Goal: Communication & Community: Participate in discussion

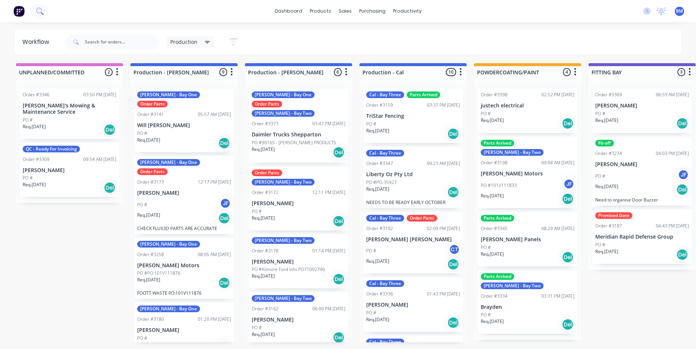
click at [38, 12] on icon at bounding box center [39, 10] width 6 height 6
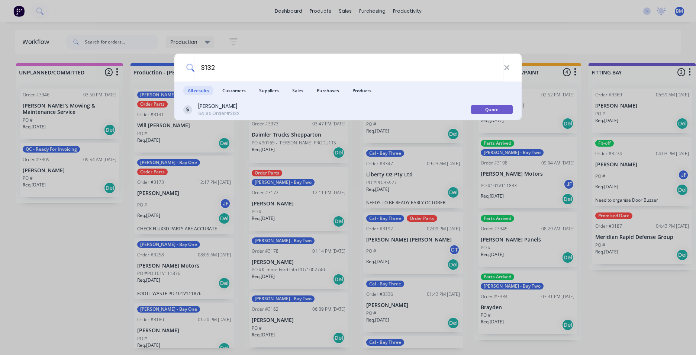
type input "3132"
click at [224, 107] on div "[PERSON_NAME]" at bounding box center [218, 106] width 41 height 8
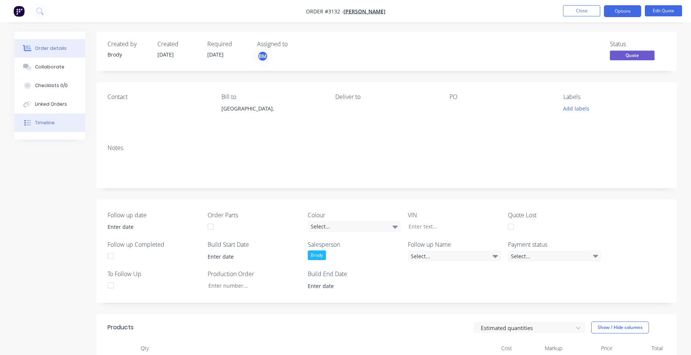
click at [49, 116] on button "Timeline" at bounding box center [50, 122] width 71 height 19
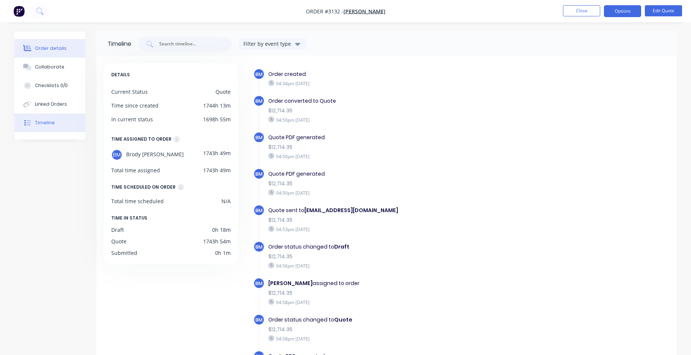
click at [50, 47] on div "Order details" at bounding box center [51, 48] width 32 height 7
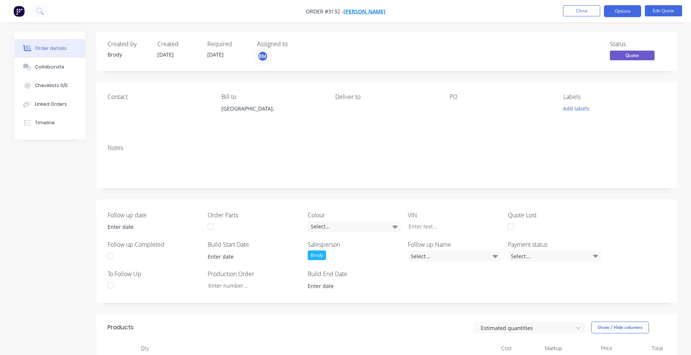
click at [364, 11] on span "[PERSON_NAME]" at bounding box center [364, 11] width 42 height 7
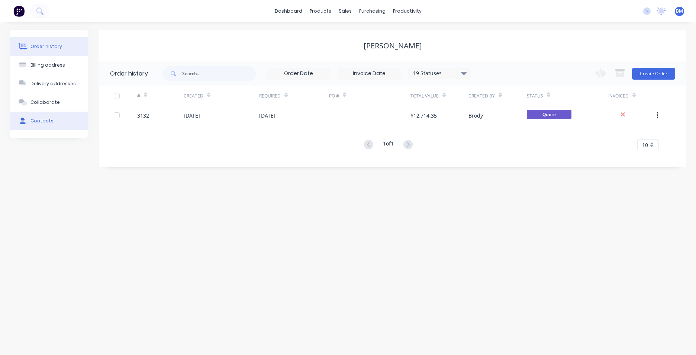
click at [54, 126] on button "Contacts" at bounding box center [49, 121] width 78 height 19
select select "AU"
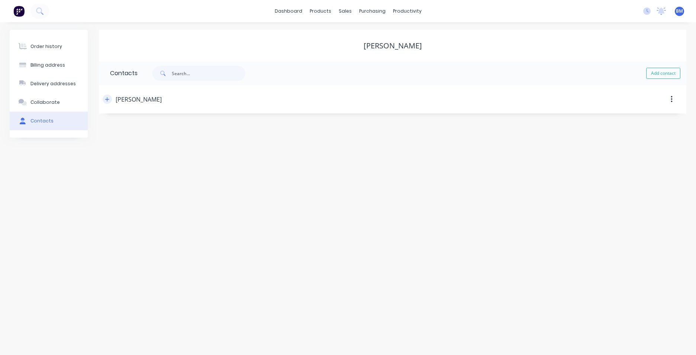
click at [105, 100] on button "button" at bounding box center [107, 98] width 9 height 9
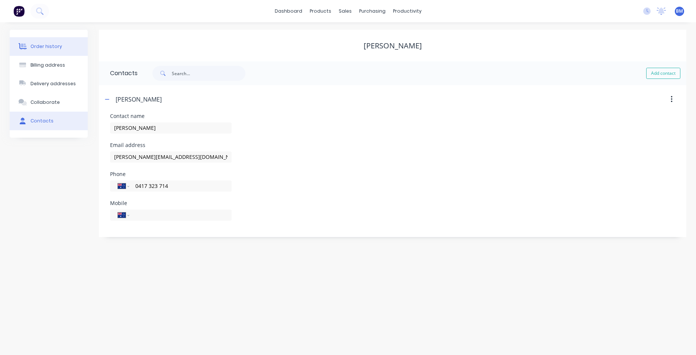
click at [45, 49] on div "Order history" at bounding box center [46, 46] width 32 height 7
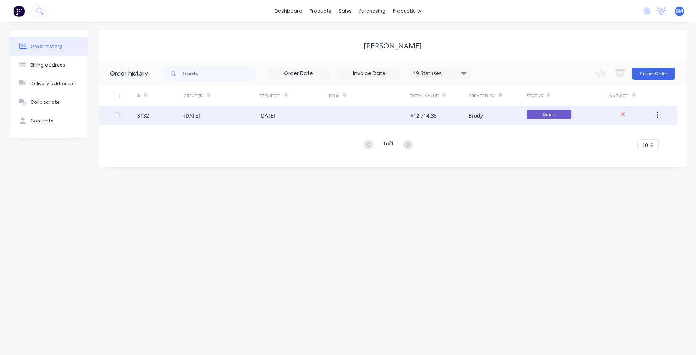
click at [218, 120] on div "[DATE]" at bounding box center [222, 115] width 76 height 19
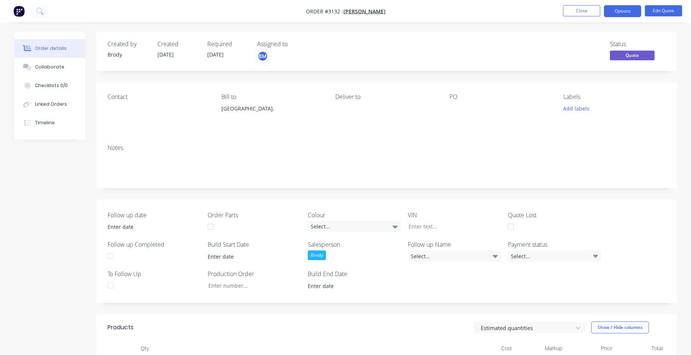
click at [110, 286] on div at bounding box center [110, 285] width 15 height 15
click at [133, 228] on input at bounding box center [148, 226] width 93 height 11
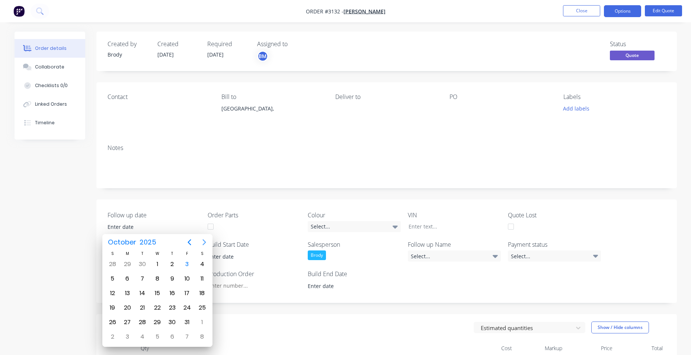
click at [205, 240] on icon "Next page" at bounding box center [204, 242] width 9 height 9
click at [203, 243] on icon "Next page" at bounding box center [204, 242] width 9 height 9
click at [172, 292] on div "15" at bounding box center [172, 293] width 11 height 11
type input "[DATE]"
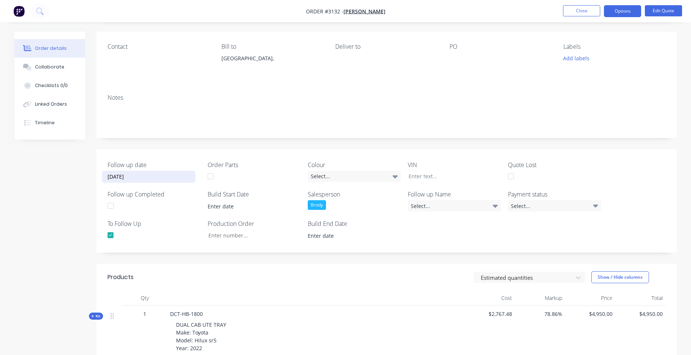
scroll to position [37, 0]
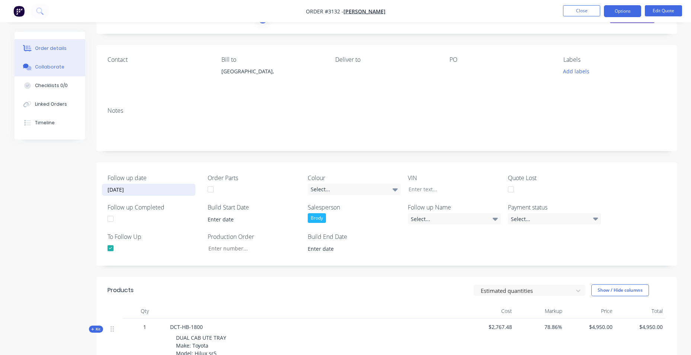
click at [52, 72] on button "Collaborate" at bounding box center [50, 67] width 71 height 19
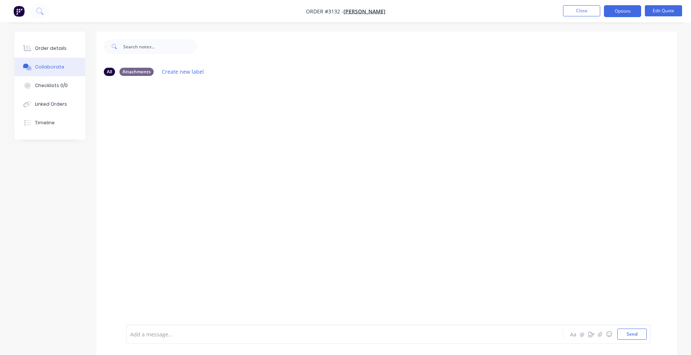
click at [207, 334] on div at bounding box center [324, 334] width 387 height 8
click at [633, 335] on button "Send" at bounding box center [631, 333] width 29 height 11
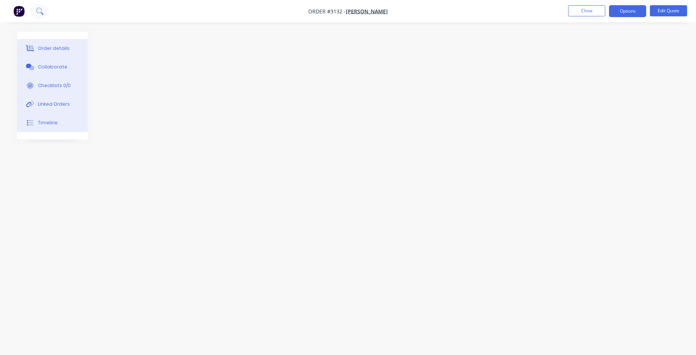
click at [43, 9] on icon at bounding box center [39, 10] width 7 height 7
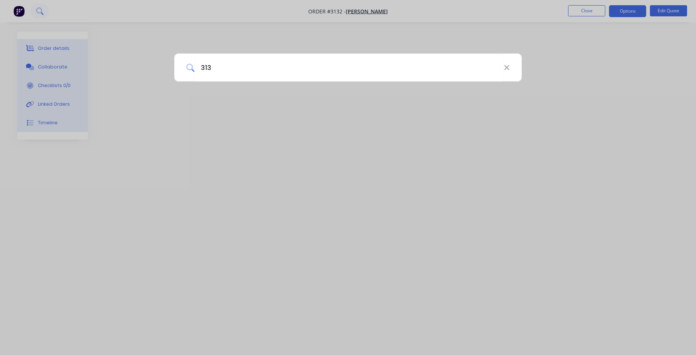
type input "3134"
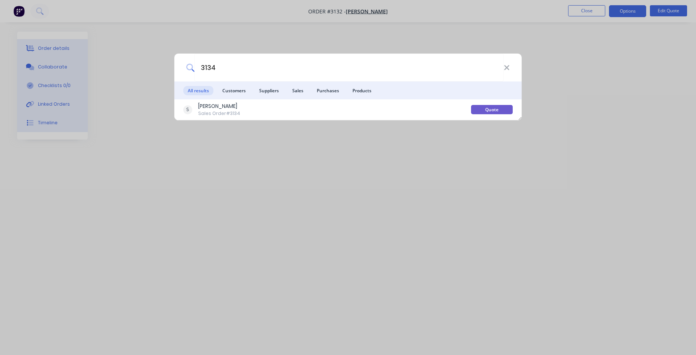
click at [169, 93] on div "3134 All results Customers Suppliers Sales Purchases Products [PERSON_NAME] Sal…" at bounding box center [348, 177] width 696 height 355
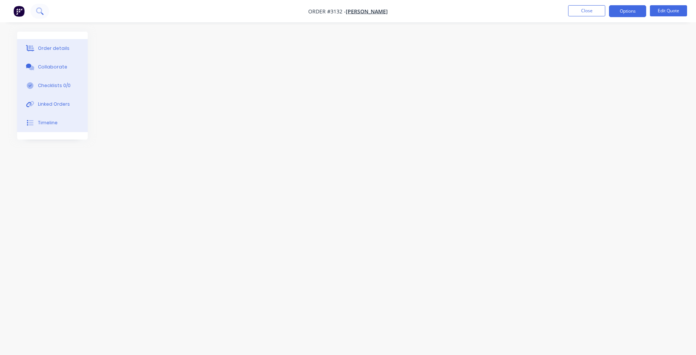
click at [38, 12] on icon at bounding box center [39, 10] width 7 height 7
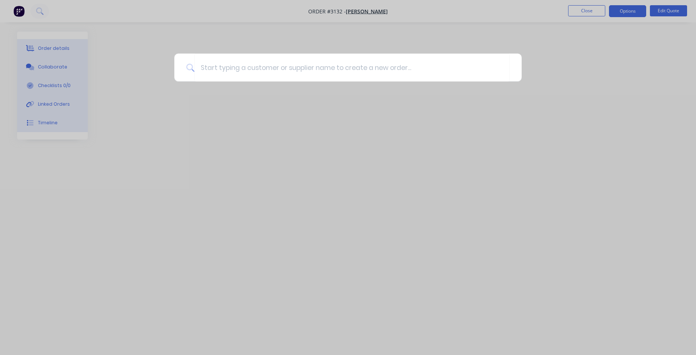
click at [214, 19] on div at bounding box center [348, 177] width 696 height 355
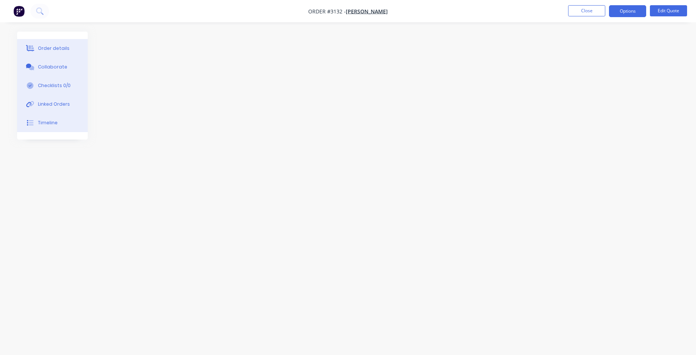
click at [142, 84] on div at bounding box center [348, 163] width 662 height 263
drag, startPoint x: 62, startPoint y: 45, endPoint x: 59, endPoint y: 48, distance: 4.2
click at [62, 46] on div "Order details" at bounding box center [54, 48] width 32 height 7
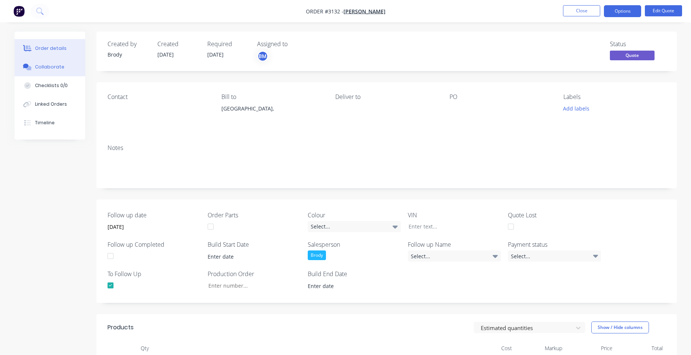
click at [62, 69] on button "Collaborate" at bounding box center [50, 67] width 71 height 19
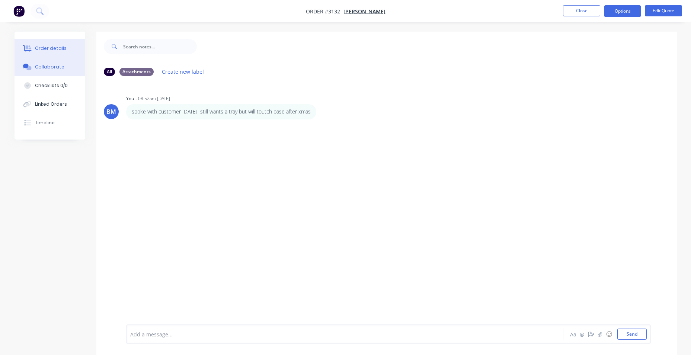
click at [62, 49] on div "Order details" at bounding box center [51, 48] width 32 height 7
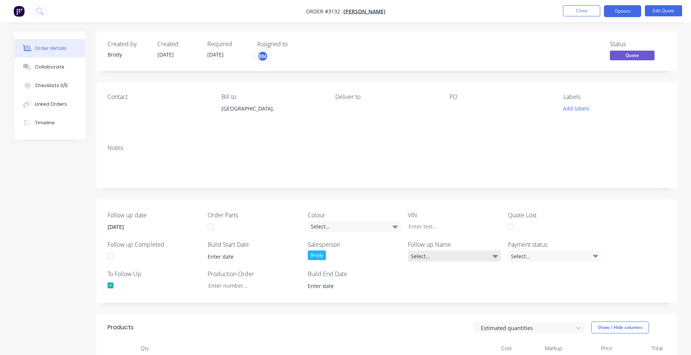
click at [482, 256] on div "Select..." at bounding box center [454, 255] width 93 height 11
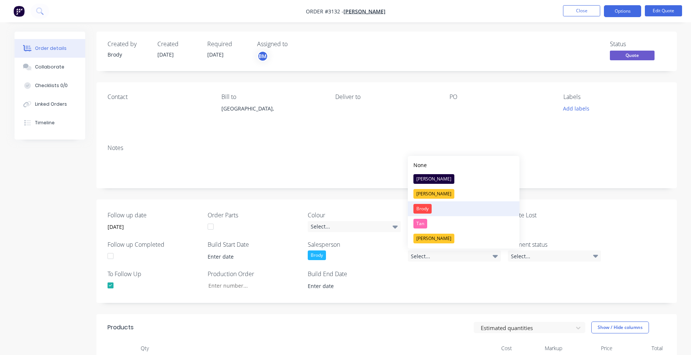
click at [437, 212] on button "Brody" at bounding box center [464, 208] width 112 height 15
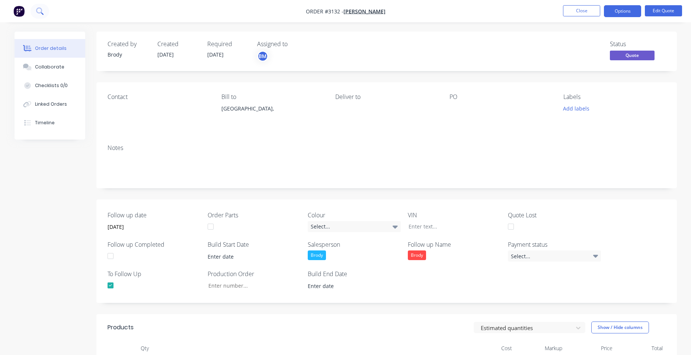
click at [46, 11] on button at bounding box center [39, 11] width 19 height 15
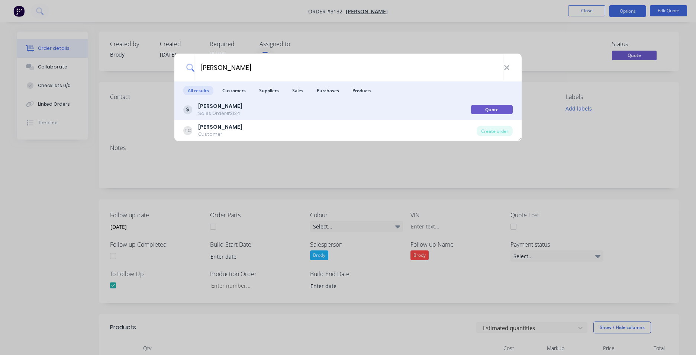
type input "[PERSON_NAME]"
click at [305, 108] on div "[PERSON_NAME] Sales Order #3134" at bounding box center [327, 109] width 288 height 15
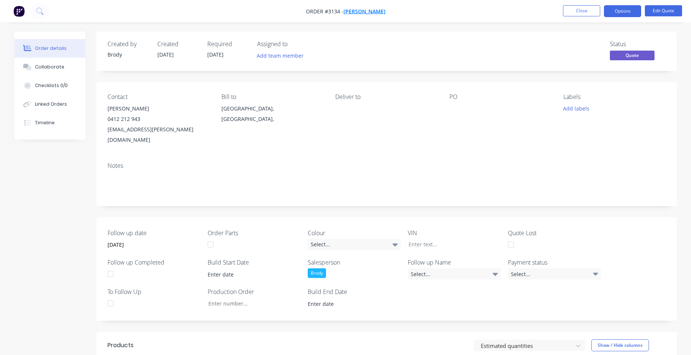
click at [355, 13] on span "[PERSON_NAME]" at bounding box center [364, 11] width 42 height 7
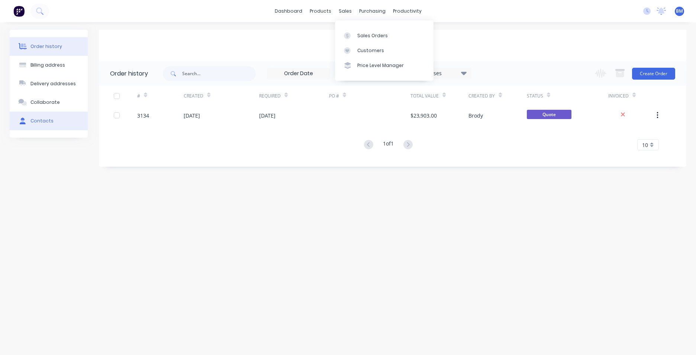
click at [49, 119] on div "Contacts" at bounding box center [41, 121] width 23 height 7
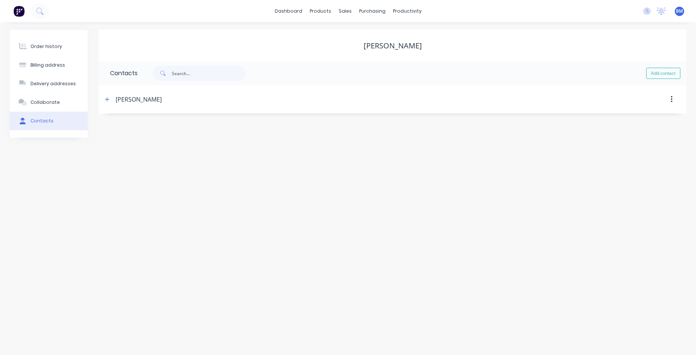
click at [113, 105] on div "[PERSON_NAME]" at bounding box center [322, 99] width 438 height 13
click at [112, 100] on div "[PERSON_NAME]" at bounding box center [322, 99] width 438 height 13
click at [108, 98] on icon "button" at bounding box center [107, 99] width 4 height 5
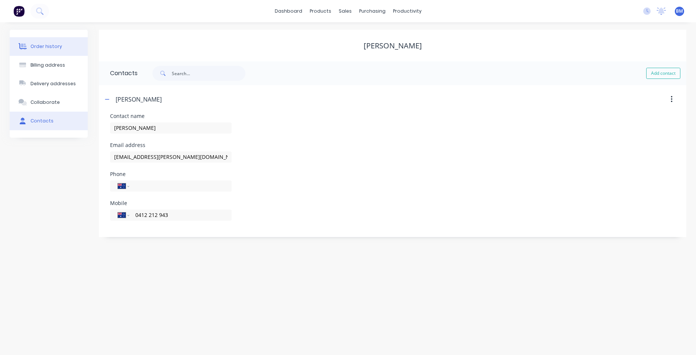
click at [43, 52] on button "Order history" at bounding box center [49, 46] width 78 height 19
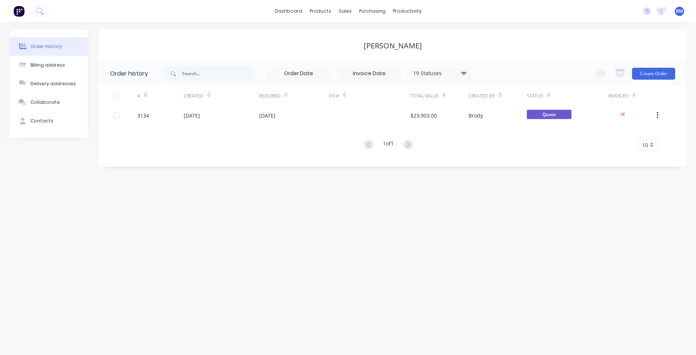
click at [230, 125] on div "# Created Required PO # Total Value Created By Status Invoiced 3134 [DATE] [DAT…" at bounding box center [388, 118] width 579 height 65
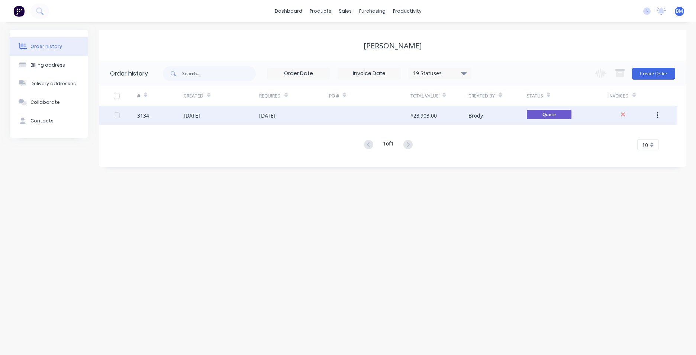
click at [233, 122] on div "[DATE]" at bounding box center [222, 115] width 76 height 19
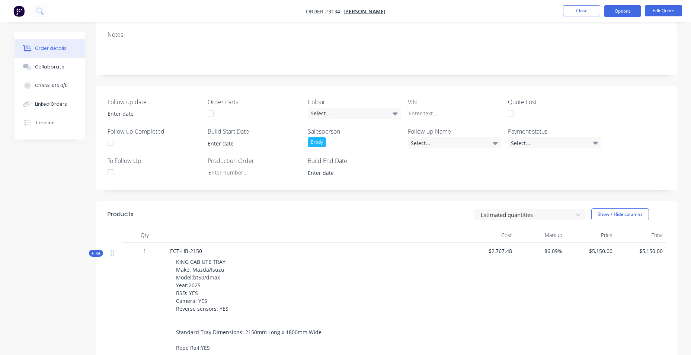
scroll to position [126, 0]
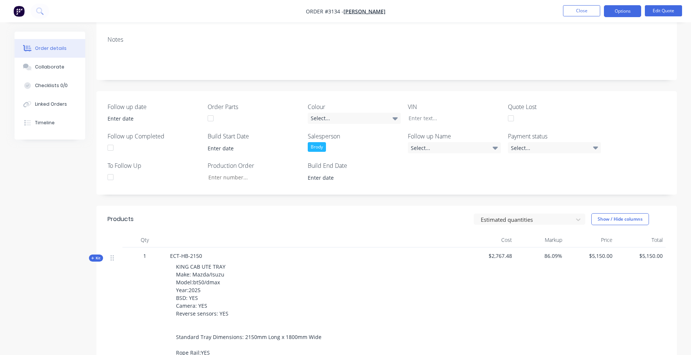
click at [111, 170] on div at bounding box center [110, 177] width 15 height 15
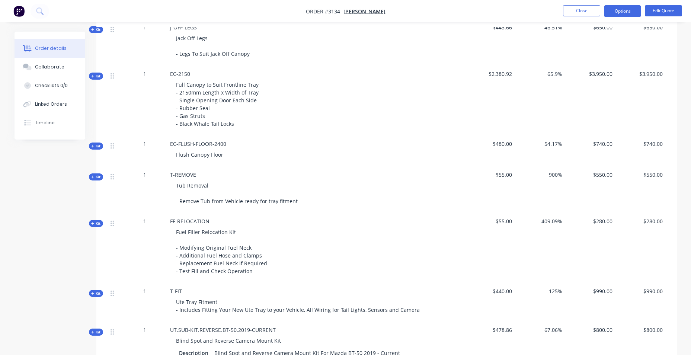
scroll to position [1019, 0]
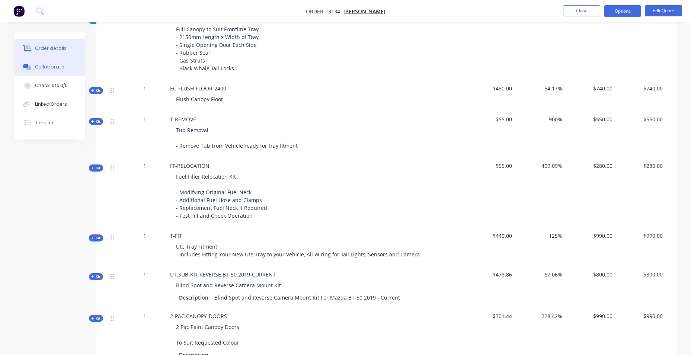
click at [54, 70] on button "Collaborate" at bounding box center [50, 67] width 71 height 19
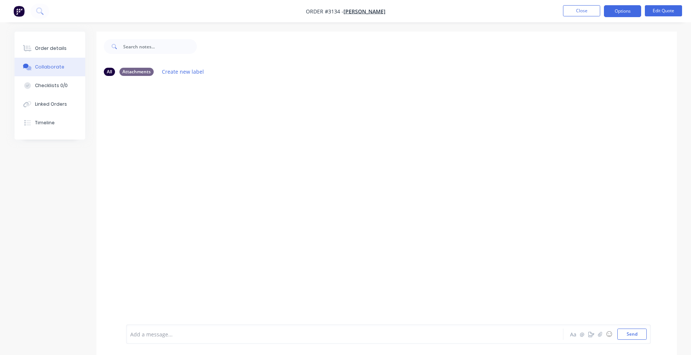
click at [260, 335] on div at bounding box center [324, 334] width 387 height 8
click at [639, 335] on button "Send" at bounding box center [631, 333] width 29 height 11
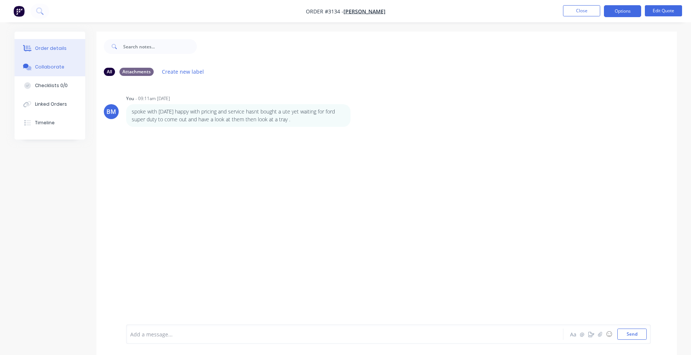
click at [41, 41] on button "Order details" at bounding box center [50, 48] width 71 height 19
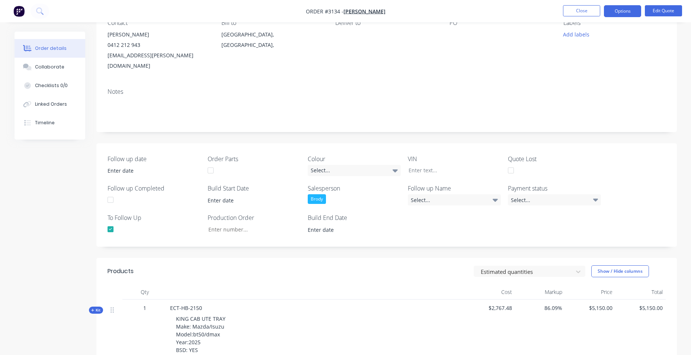
scroll to position [74, 0]
click at [111, 192] on div at bounding box center [110, 199] width 15 height 15
click at [110, 192] on div at bounding box center [110, 199] width 15 height 15
click at [119, 165] on input at bounding box center [148, 170] width 93 height 11
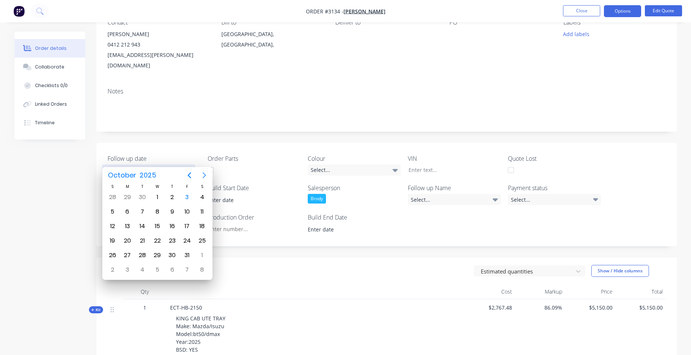
click at [208, 173] on icon "Next page" at bounding box center [204, 175] width 9 height 9
click at [205, 174] on icon "Next page" at bounding box center [204, 175] width 3 height 6
click at [131, 225] on div "15" at bounding box center [127, 226] width 11 height 11
type input "[DATE]"
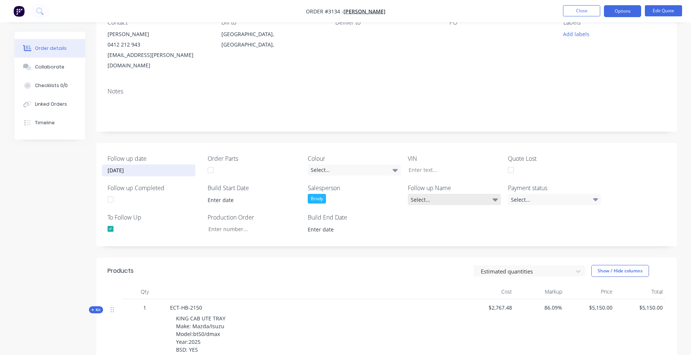
click at [444, 194] on div "Select..." at bounding box center [454, 199] width 93 height 11
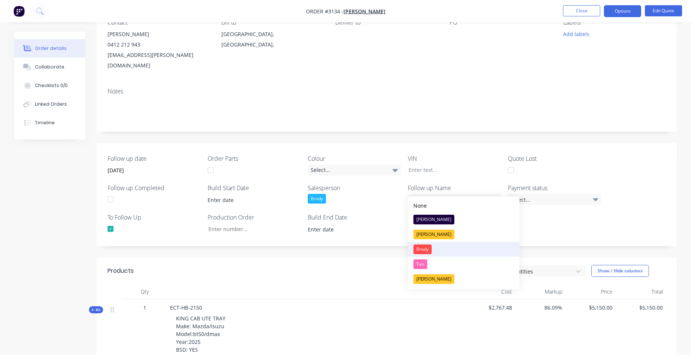
click at [427, 250] on div "Brody" at bounding box center [422, 249] width 18 height 10
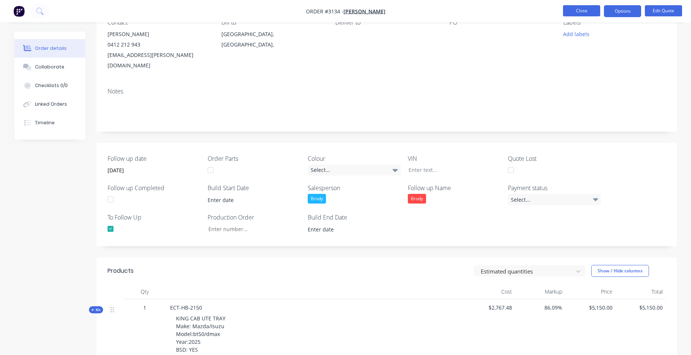
click at [585, 11] on button "Close" at bounding box center [581, 10] width 37 height 11
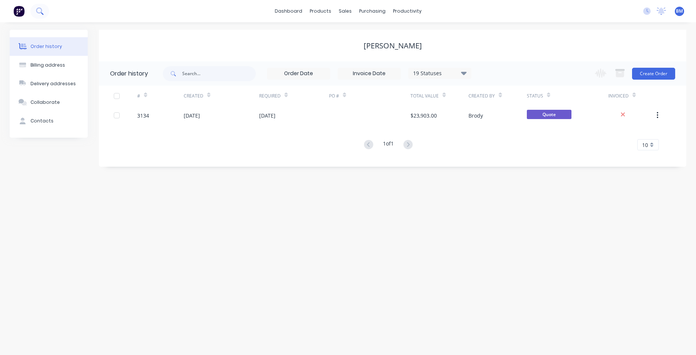
click at [38, 14] on icon at bounding box center [39, 10] width 7 height 7
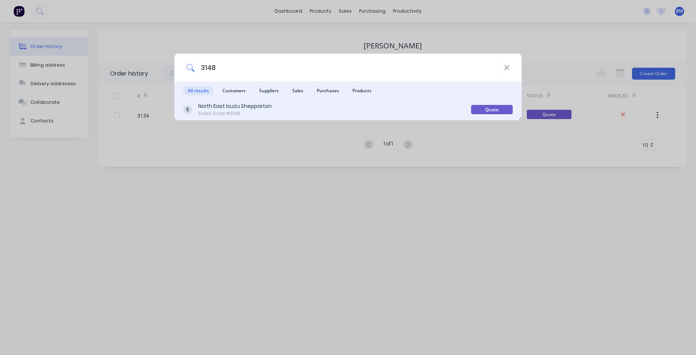
type input "3148"
click at [340, 109] on div "[GEOGRAPHIC_DATA] Sales Order #3148" at bounding box center [327, 109] width 288 height 15
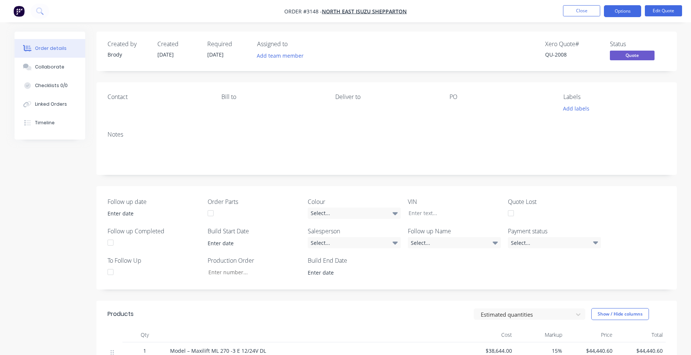
click at [511, 215] on div at bounding box center [510, 213] width 15 height 15
click at [336, 243] on div "Select..." at bounding box center [354, 242] width 93 height 11
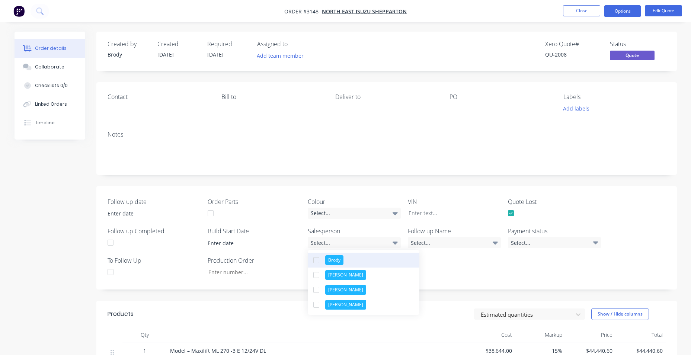
click at [337, 261] on div "Brody" at bounding box center [334, 260] width 18 height 10
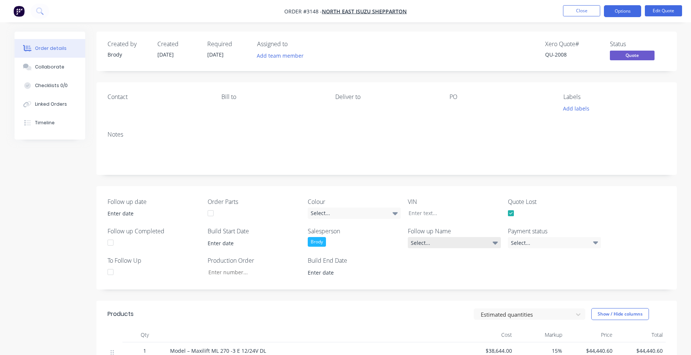
click at [433, 244] on div "Select..." at bounding box center [454, 242] width 93 height 11
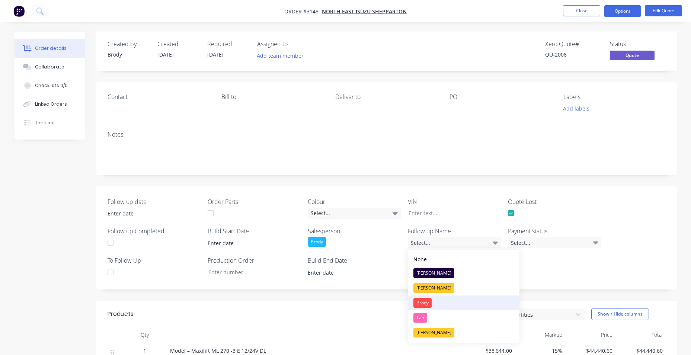
click at [427, 302] on div "Brody" at bounding box center [422, 303] width 18 height 10
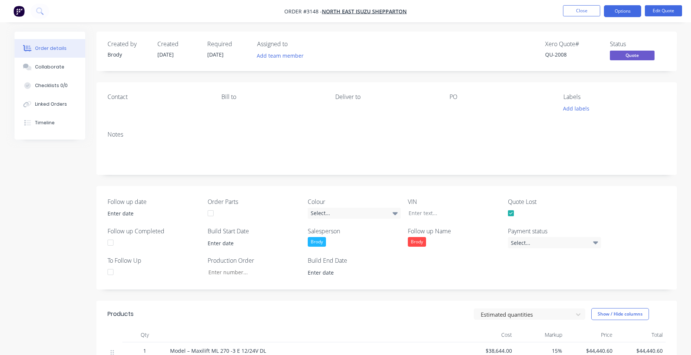
click at [109, 243] on div at bounding box center [110, 242] width 15 height 15
click at [584, 12] on button "Close" at bounding box center [581, 10] width 37 height 11
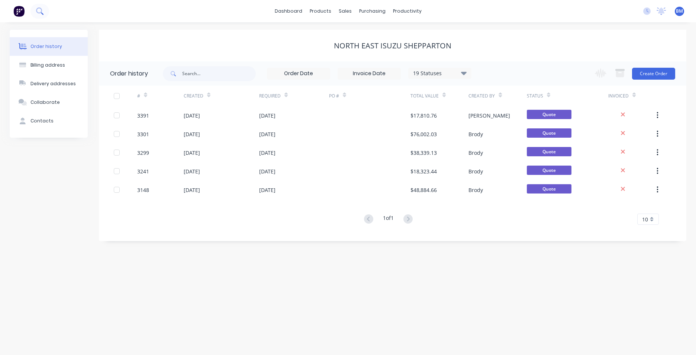
click at [37, 9] on icon at bounding box center [39, 10] width 6 height 6
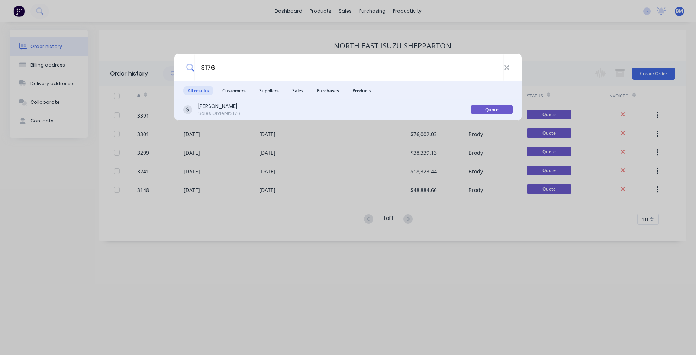
type input "3176"
click at [235, 110] on div "[PERSON_NAME]" at bounding box center [219, 106] width 42 height 8
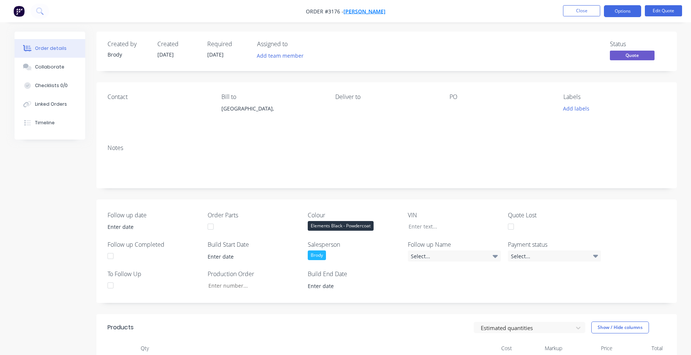
click at [373, 10] on span "[PERSON_NAME]" at bounding box center [364, 11] width 42 height 7
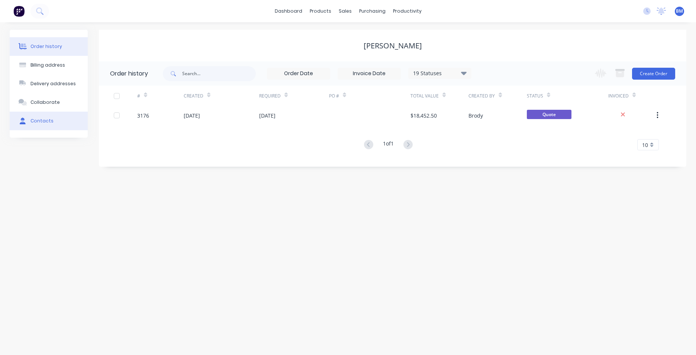
click at [45, 118] on div "Contacts" at bounding box center [41, 121] width 23 height 7
select select "AU"
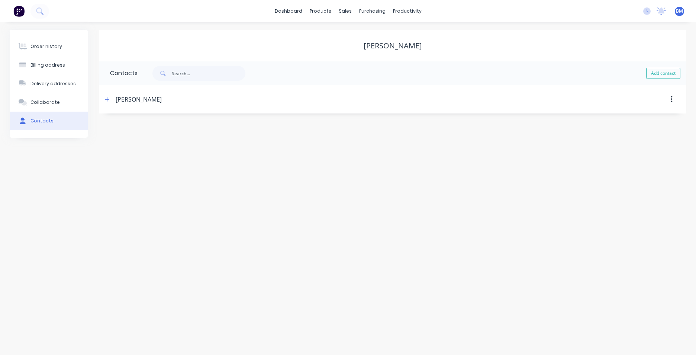
click at [120, 99] on div "[PERSON_NAME]" at bounding box center [139, 99] width 46 height 9
click at [111, 99] on button "button" at bounding box center [107, 98] width 9 height 9
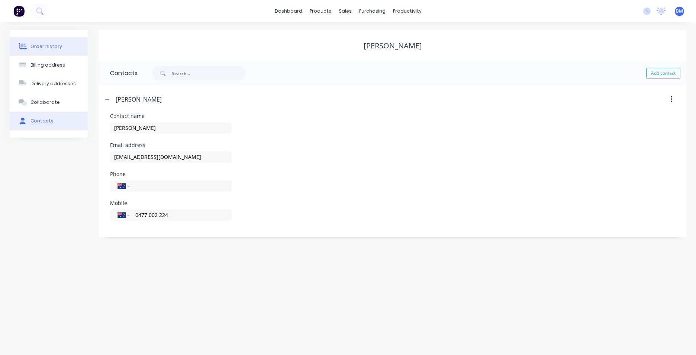
drag, startPoint x: 59, startPoint y: 40, endPoint x: 69, endPoint y: 49, distance: 12.9
click at [59, 41] on button "Order history" at bounding box center [49, 46] width 78 height 19
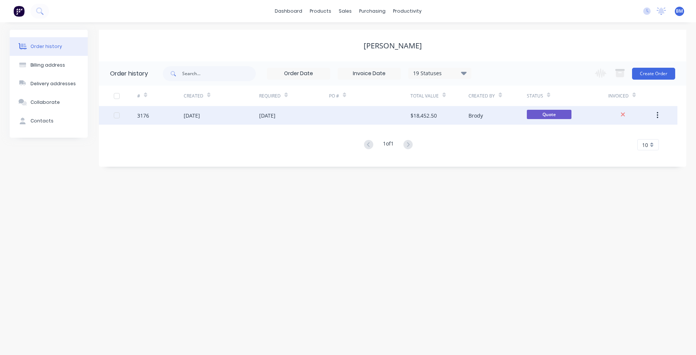
click at [270, 119] on div "[DATE]" at bounding box center [267, 116] width 16 height 8
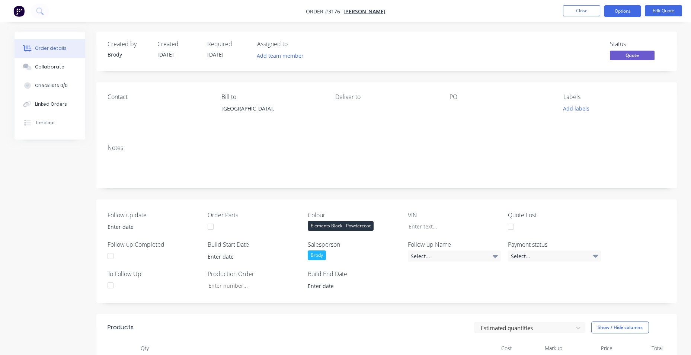
click at [110, 285] on div at bounding box center [110, 285] width 15 height 15
click at [492, 257] on div "Select..." at bounding box center [454, 255] width 93 height 11
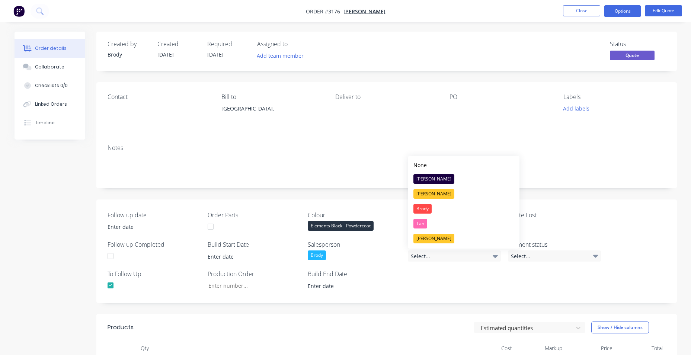
click at [449, 212] on button "Brody" at bounding box center [464, 208] width 112 height 15
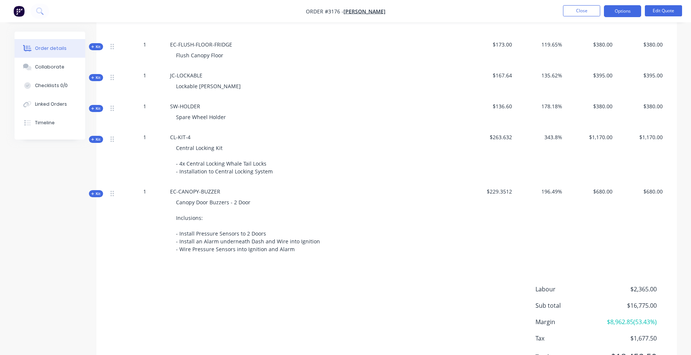
scroll to position [781, 0]
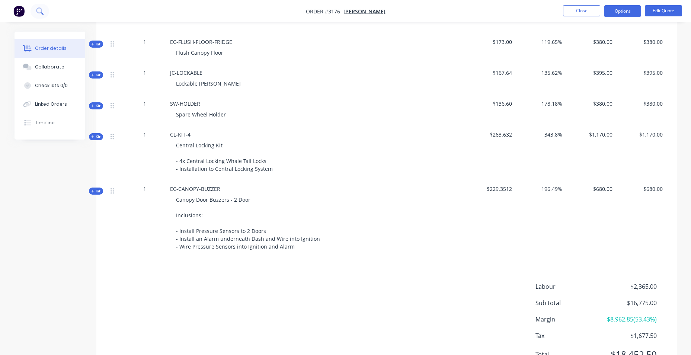
click at [35, 10] on button at bounding box center [39, 11] width 19 height 15
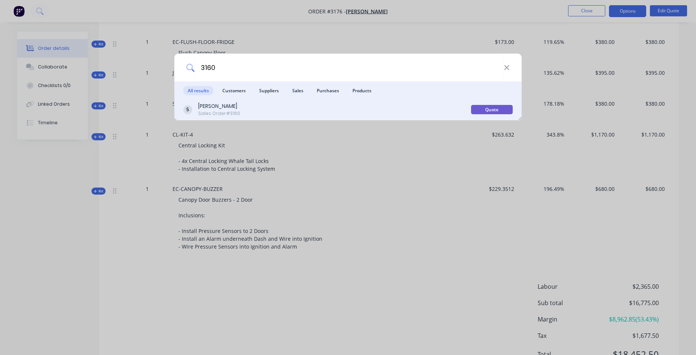
type input "3160"
click at [205, 114] on div "Sales Order #3160" at bounding box center [219, 113] width 42 height 7
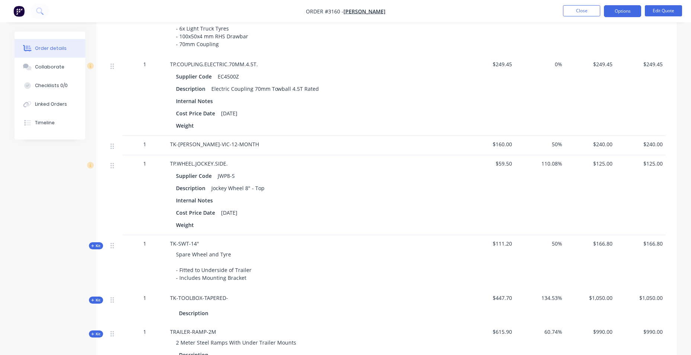
scroll to position [361, 0]
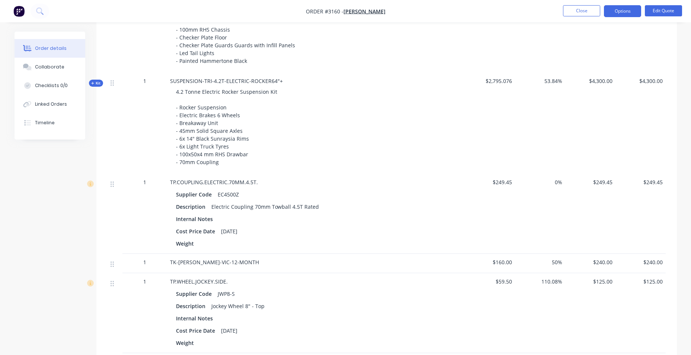
click at [74, 50] on button "Order details" at bounding box center [50, 48] width 71 height 19
click at [362, 7] on span "Order #3160 - [PERSON_NAME]" at bounding box center [346, 11] width 80 height 8
click at [363, 10] on span "[PERSON_NAME]" at bounding box center [364, 11] width 42 height 7
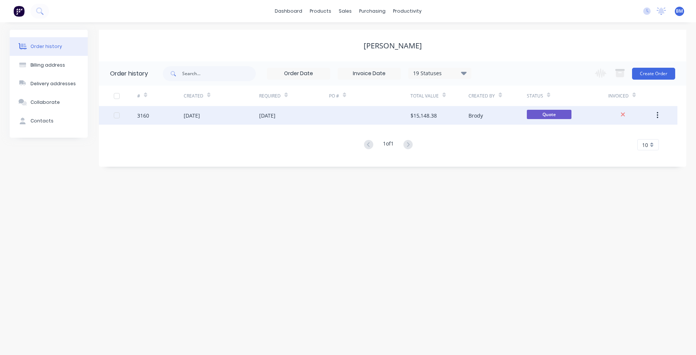
click at [328, 120] on div "[DATE]" at bounding box center [294, 115] width 70 height 19
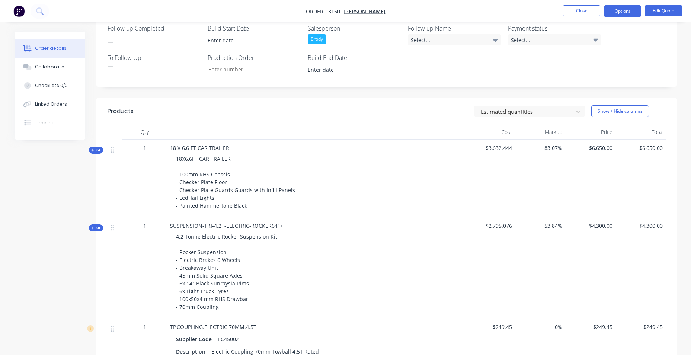
scroll to position [260, 0]
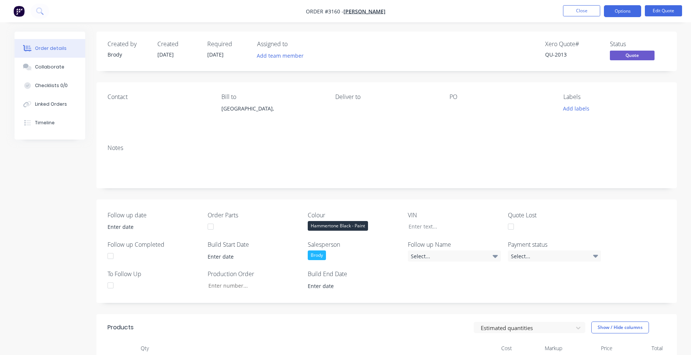
drag, startPoint x: 12, startPoint y: 0, endPoint x: 73, endPoint y: 11, distance: 61.5
click at [146, 12] on nav "Order #3160 - [PERSON_NAME] Close Options Edit Quote" at bounding box center [345, 11] width 691 height 22
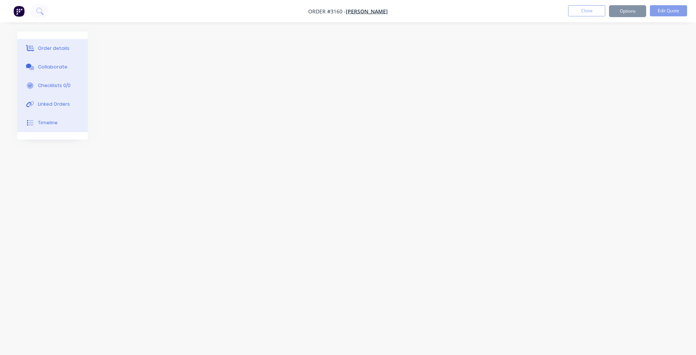
click at [45, 118] on button "Timeline" at bounding box center [52, 122] width 71 height 19
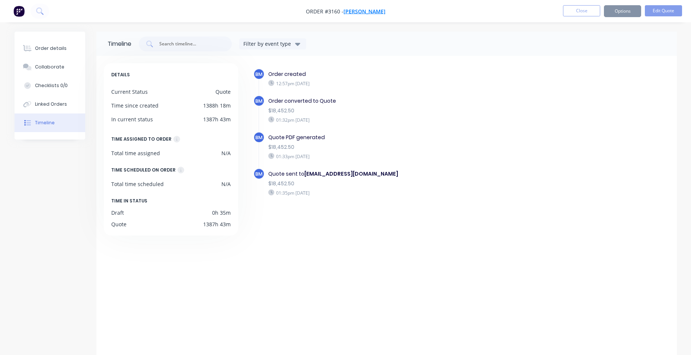
click at [360, 13] on span "[PERSON_NAME]" at bounding box center [364, 11] width 42 height 7
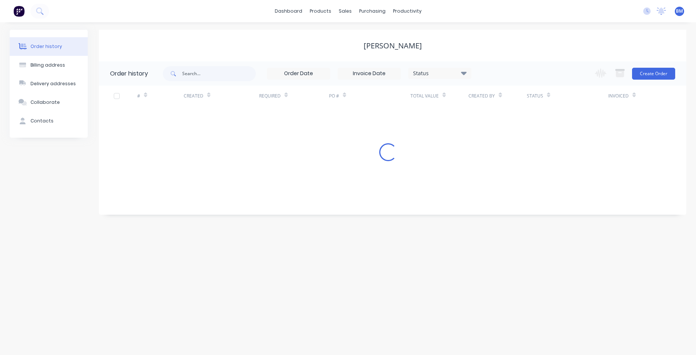
click at [29, 43] on button "Order history" at bounding box center [49, 46] width 78 height 19
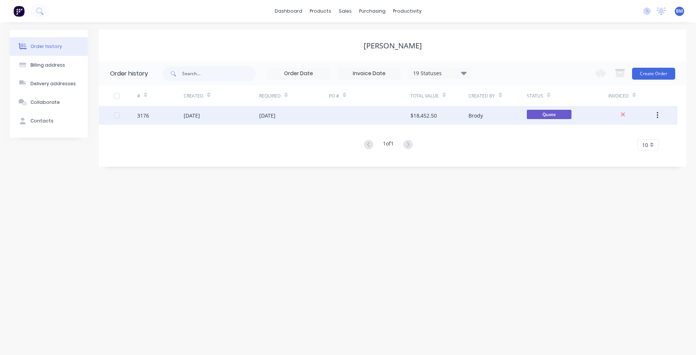
click at [154, 115] on div "3176" at bounding box center [160, 115] width 46 height 19
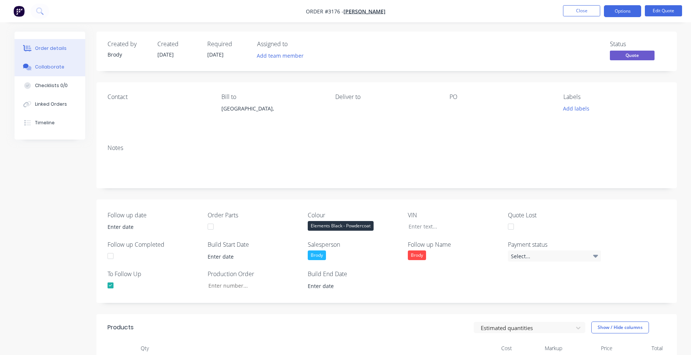
click at [51, 67] on div "Collaborate" at bounding box center [49, 67] width 29 height 7
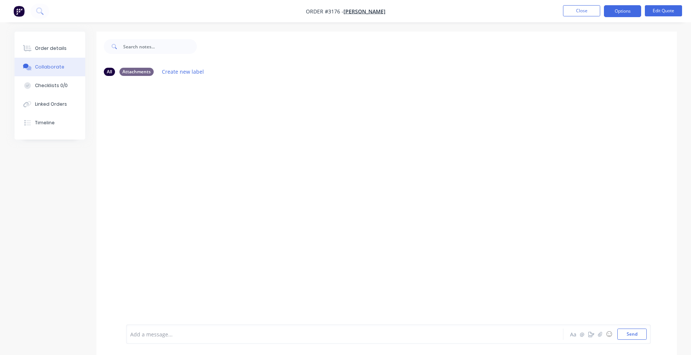
click at [181, 335] on div at bounding box center [324, 334] width 387 height 8
click at [626, 332] on button "Send" at bounding box center [631, 333] width 29 height 11
click at [39, 10] on icon at bounding box center [39, 10] width 7 height 7
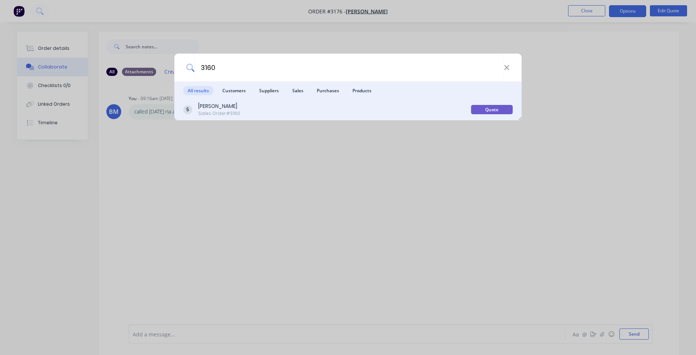
type input "3160"
click at [342, 102] on div "[PERSON_NAME] Sales Order #3160 Quote" at bounding box center [347, 109] width 347 height 21
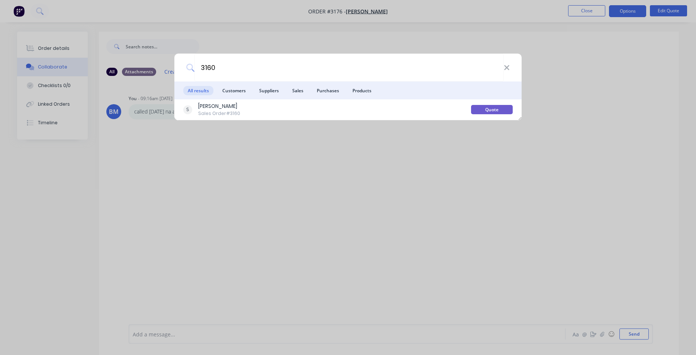
click at [224, 105] on div "[PERSON_NAME]" at bounding box center [219, 106] width 42 height 8
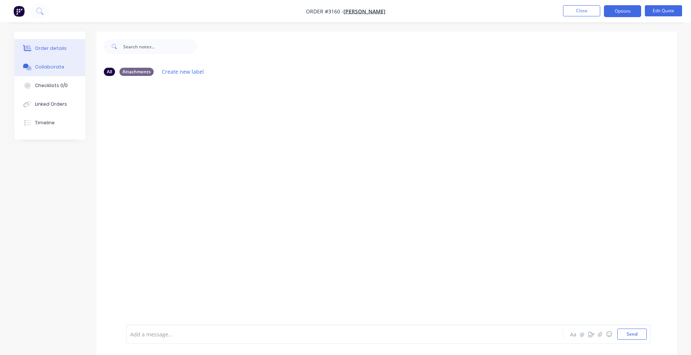
click at [60, 51] on div "Order details" at bounding box center [51, 48] width 32 height 7
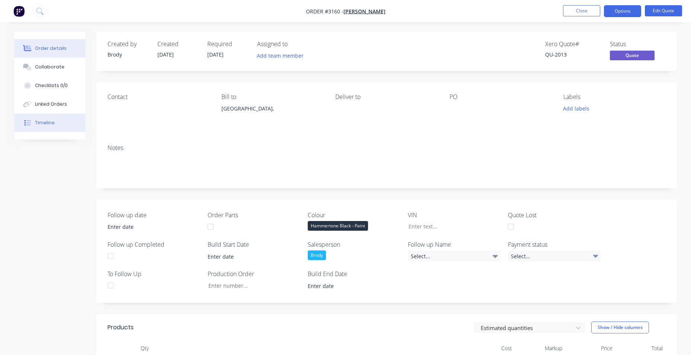
click at [62, 127] on button "Timeline" at bounding box center [50, 122] width 71 height 19
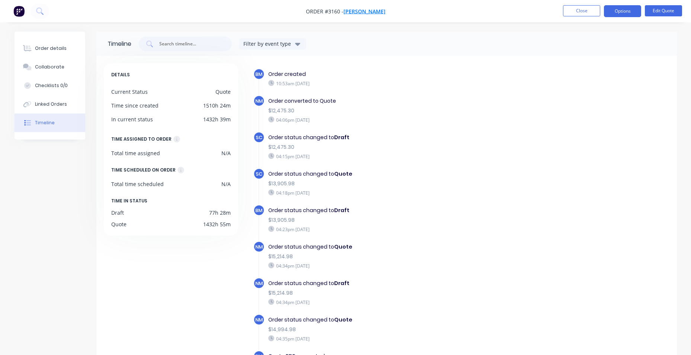
click at [365, 8] on span "[PERSON_NAME]" at bounding box center [364, 11] width 42 height 7
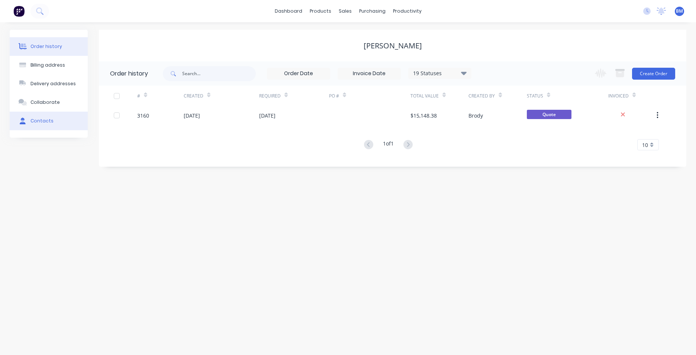
drag, startPoint x: 40, startPoint y: 121, endPoint x: 44, endPoint y: 120, distance: 4.0
click at [39, 121] on div "Contacts" at bounding box center [41, 121] width 23 height 7
select select "AU"
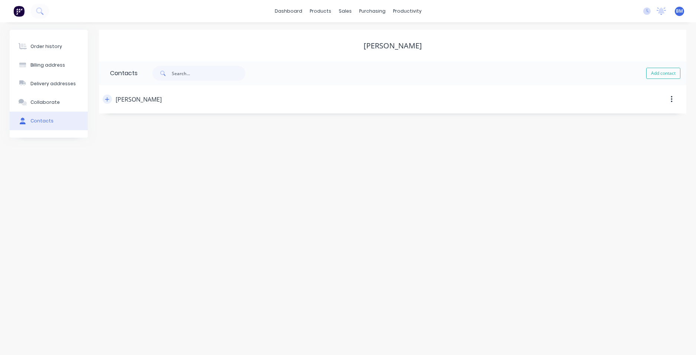
click at [109, 98] on icon "button" at bounding box center [107, 99] width 4 height 5
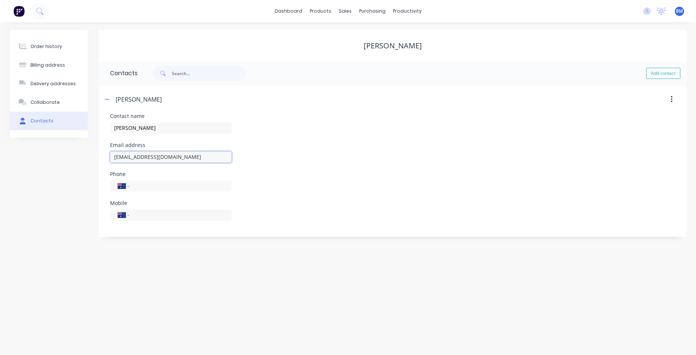
drag, startPoint x: 191, startPoint y: 157, endPoint x: 106, endPoint y: 160, distance: 84.8
click at [106, 160] on div "Contact name [PERSON_NAME] Email address [EMAIL_ADDRESS][DOMAIN_NAME] Phone Int…" at bounding box center [393, 174] width 588 height 123
